Goal: Transaction & Acquisition: Purchase product/service

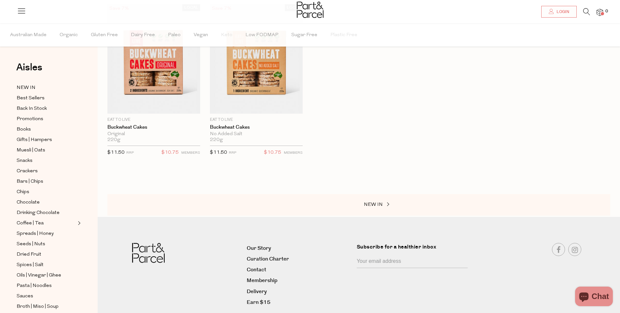
scroll to position [65, 0]
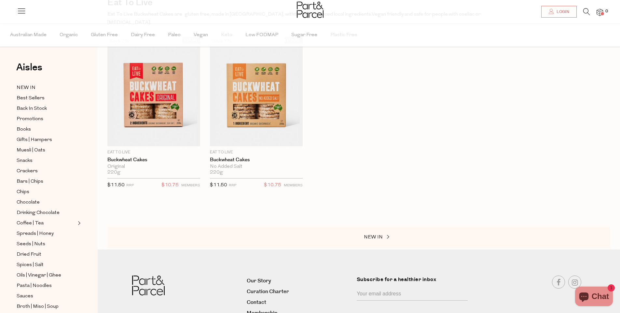
drag, startPoint x: 173, startPoint y: 76, endPoint x: 381, endPoint y: 83, distance: 208.1
click at [381, 83] on div "LOCAL Save 7% 1 Add To Parcel Eat To Live Buckwheat Cakes Original 220g Only 71…" at bounding box center [354, 119] width 513 height 165
click at [165, 95] on img at bounding box center [153, 91] width 93 height 109
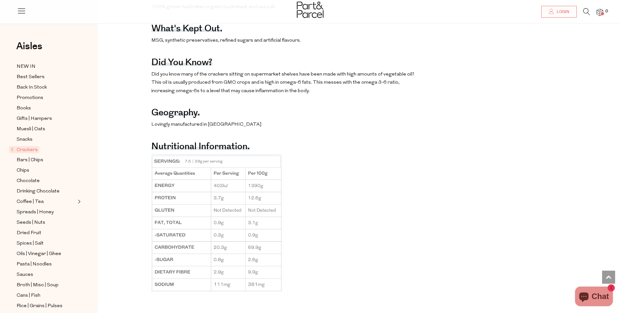
scroll to position [423, 0]
